Goal: Download file/media

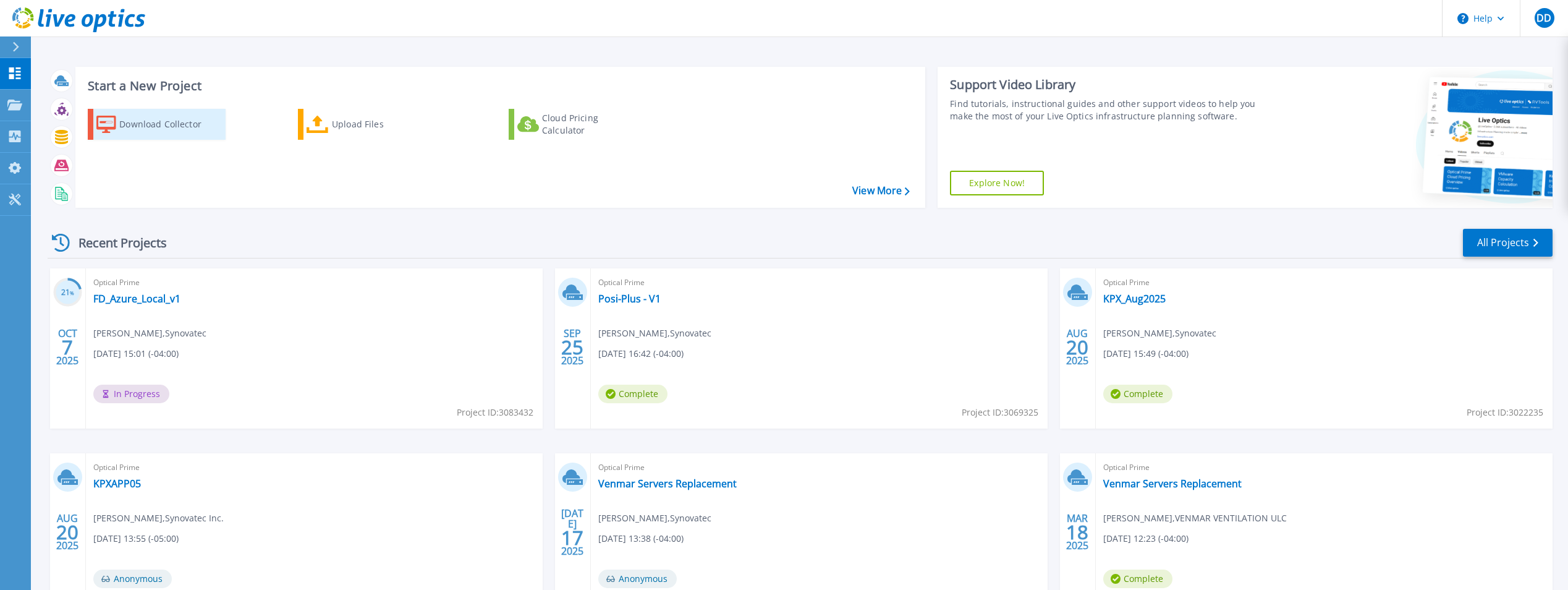
click at [153, 125] on div "Download Collector" at bounding box center [169, 124] width 99 height 25
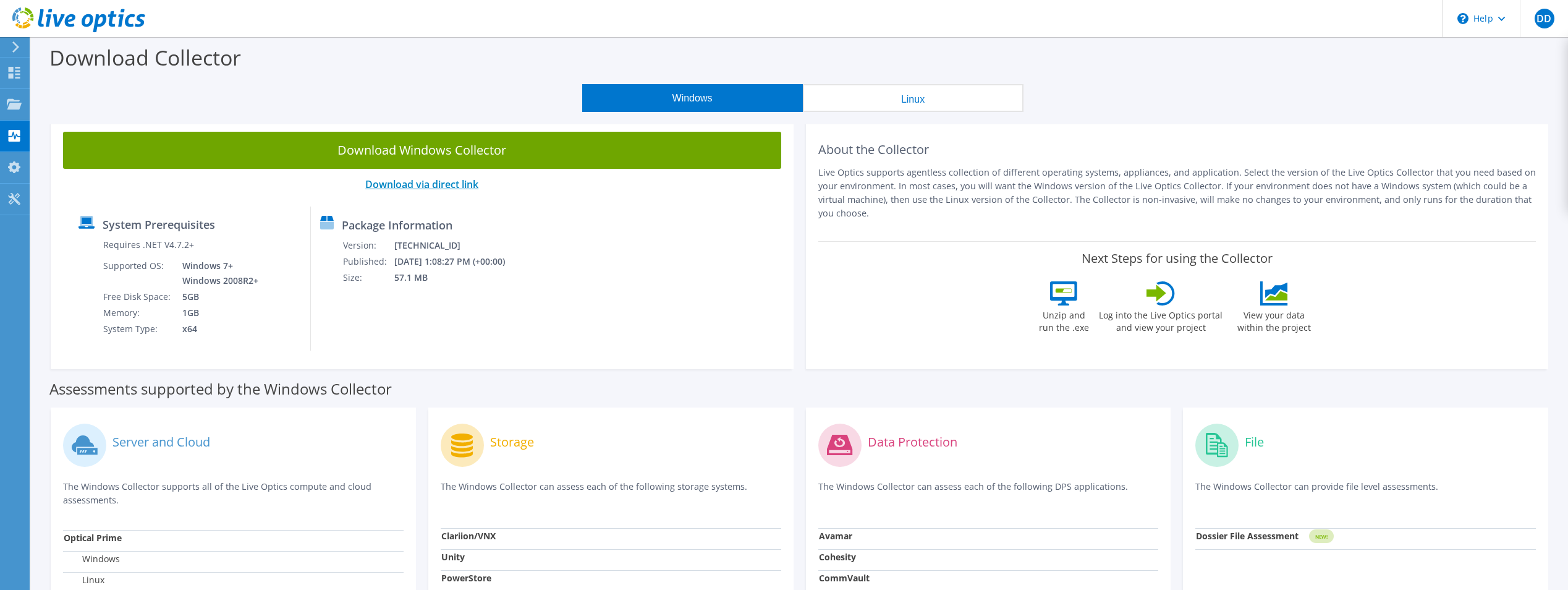
click at [446, 185] on link "Download via direct link" at bounding box center [422, 184] width 113 height 13
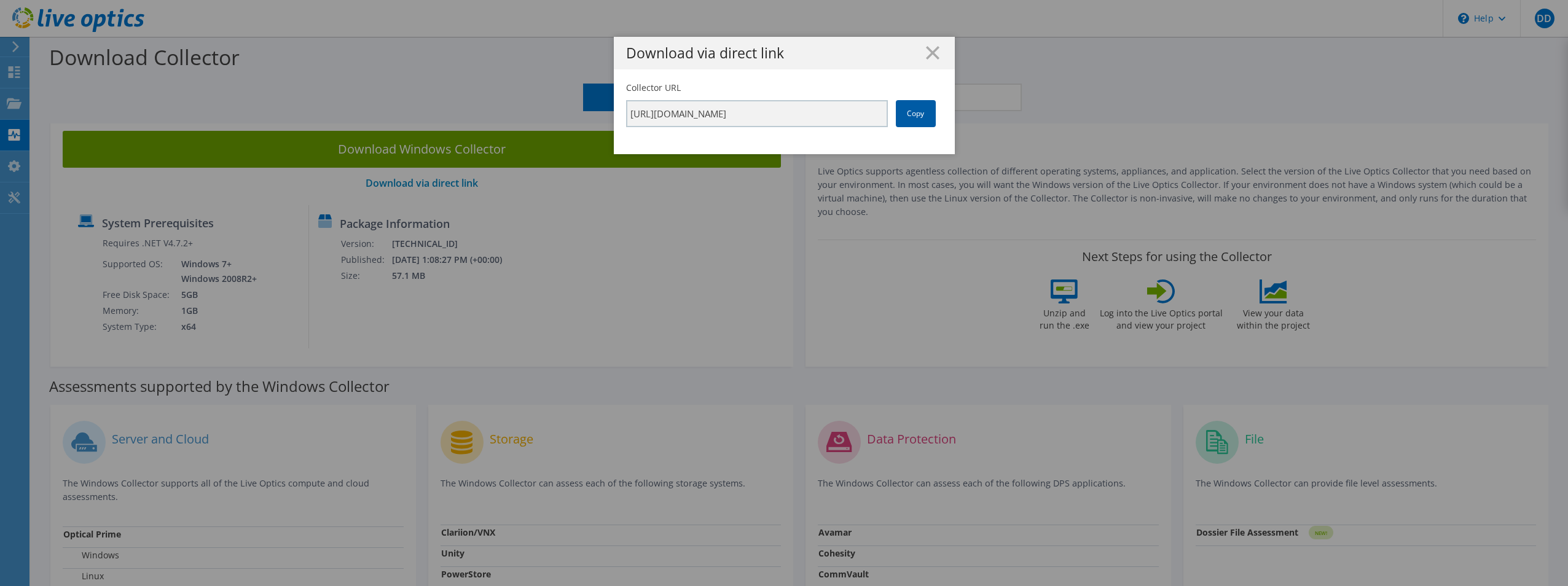
click at [923, 109] on link "Copy" at bounding box center [916, 114] width 40 height 27
click at [928, 54] on line at bounding box center [932, 53] width 13 height 13
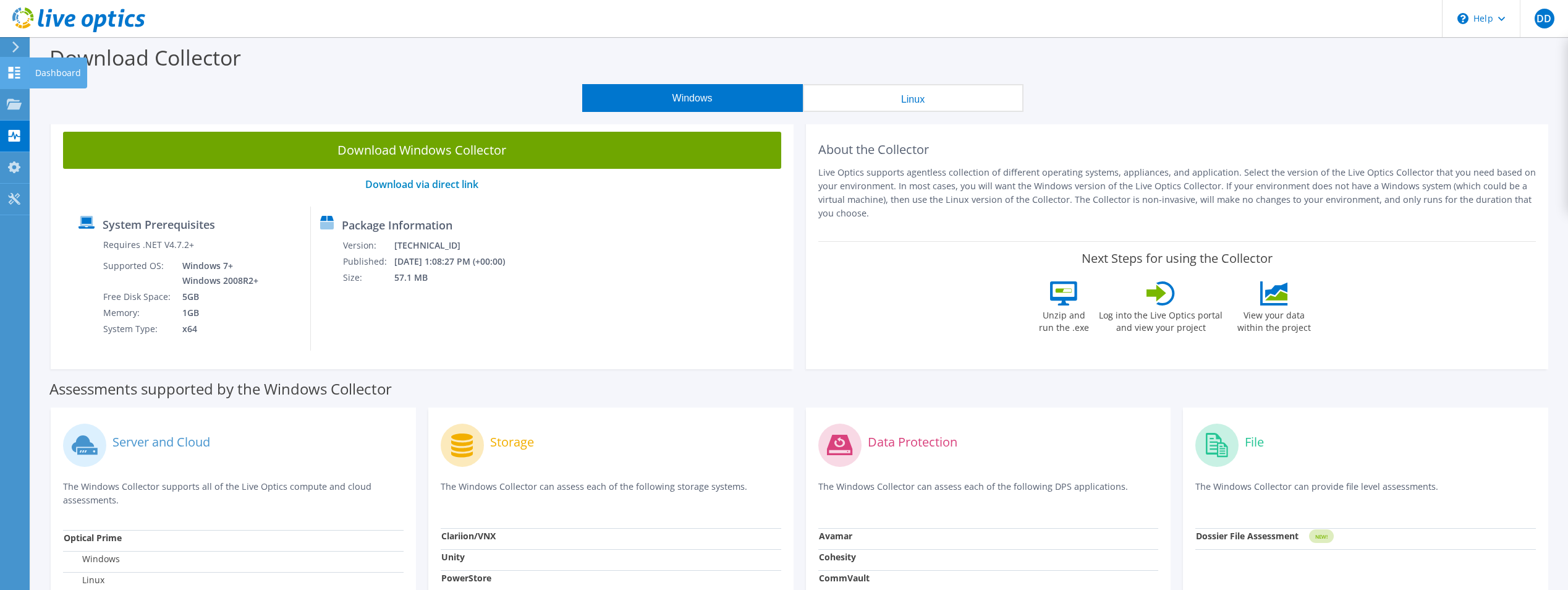
click at [31, 74] on div "Dashboard" at bounding box center [58, 73] width 58 height 31
